Goal: Task Accomplishment & Management: Manage account settings

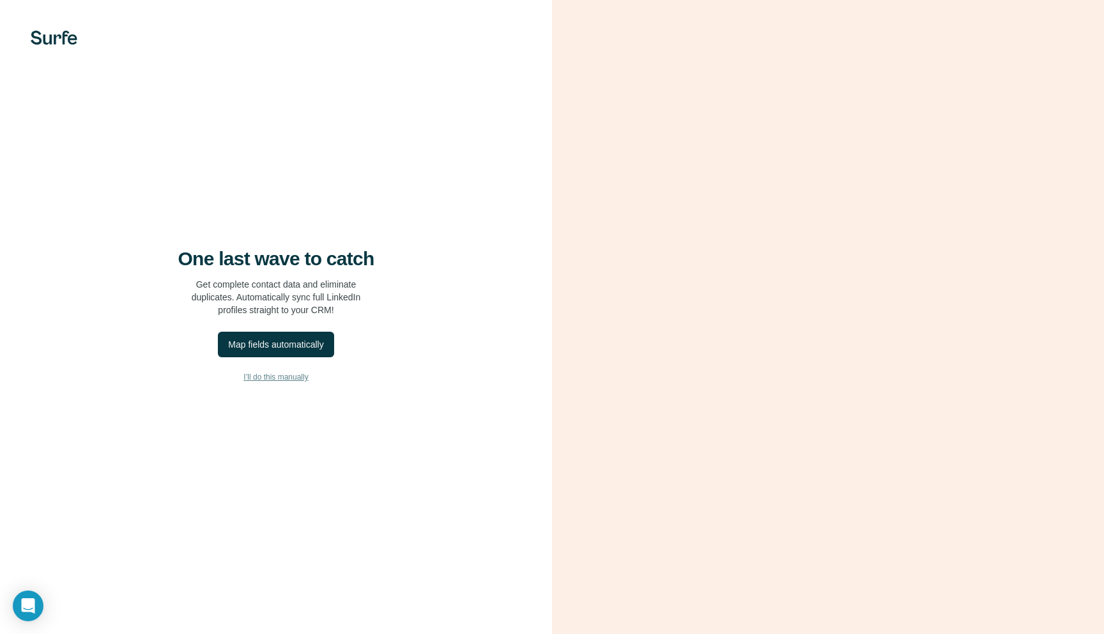
click at [303, 378] on span "I’ll do this manually" at bounding box center [275, 376] width 65 height 11
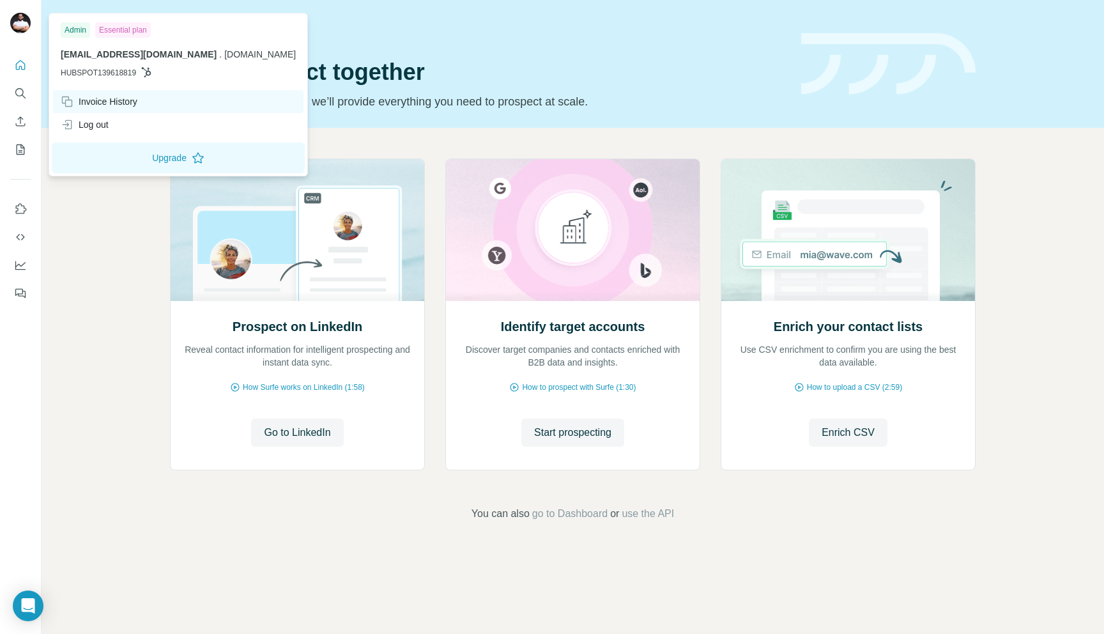
click at [122, 100] on div "Invoice History" at bounding box center [99, 101] width 77 height 13
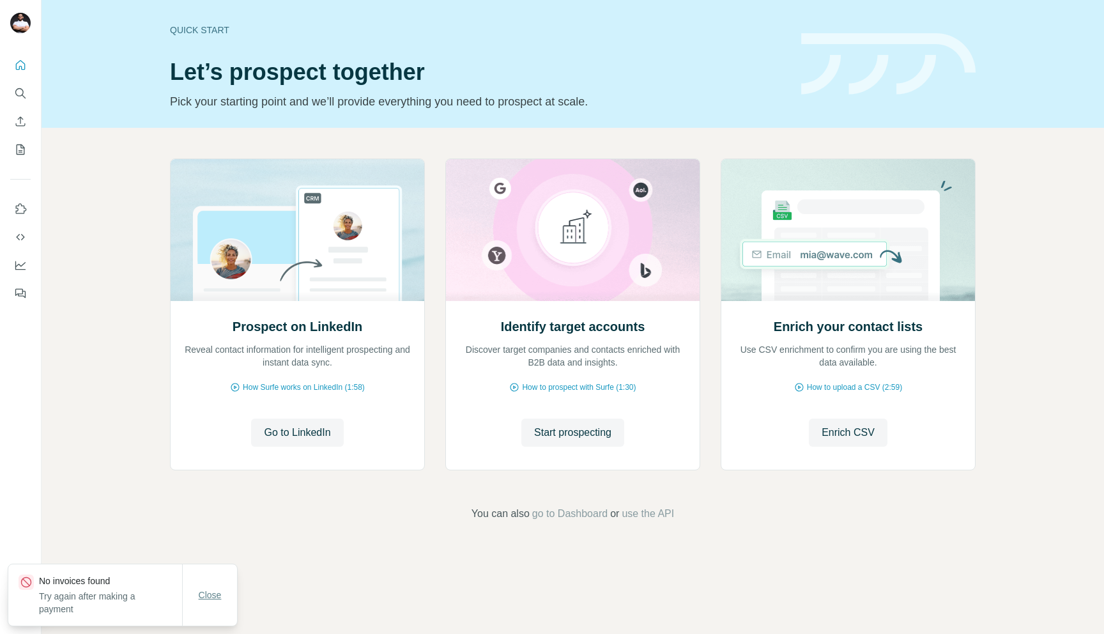
click at [212, 595] on span "Close" at bounding box center [210, 594] width 23 height 13
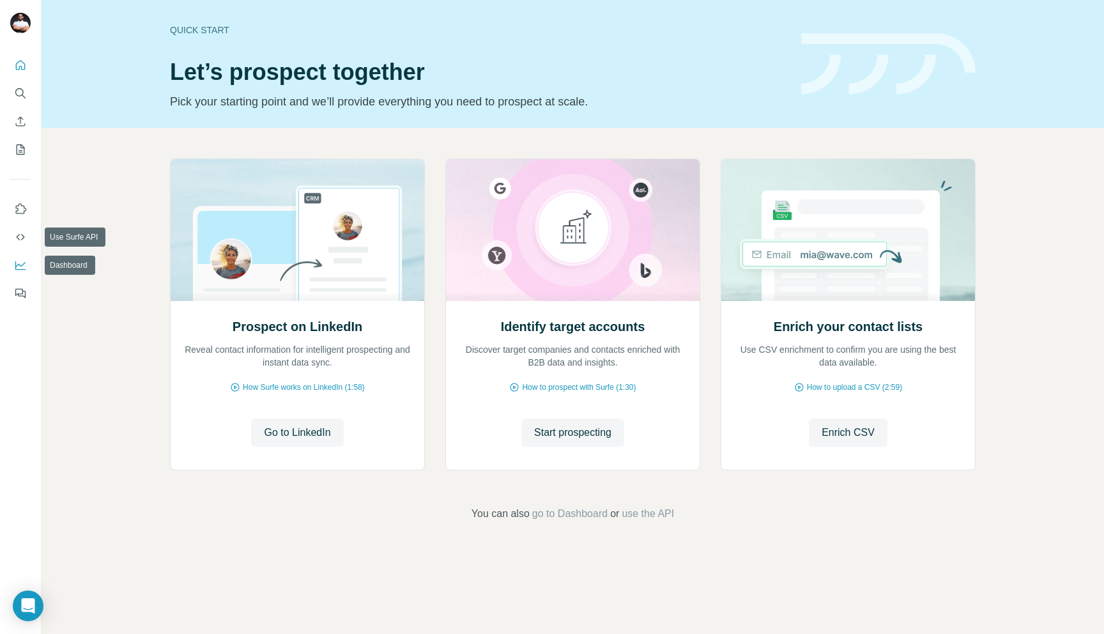
click at [22, 256] on button "Dashboard" at bounding box center [20, 265] width 20 height 23
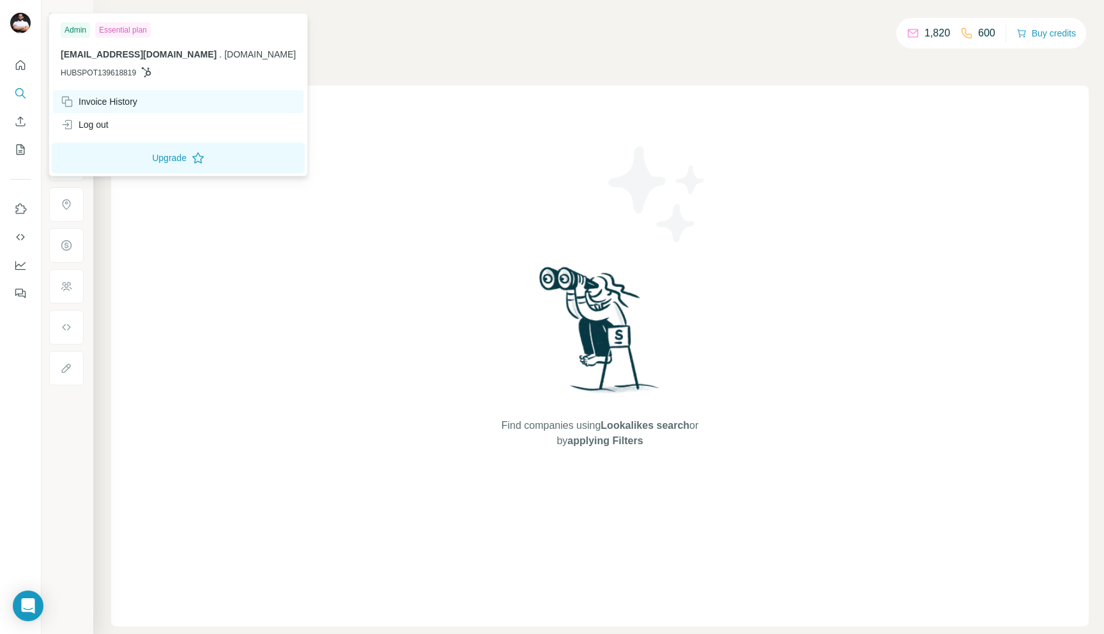
click at [139, 110] on div "Invoice History" at bounding box center [178, 101] width 250 height 23
